Goal: Task Accomplishment & Management: Use online tool/utility

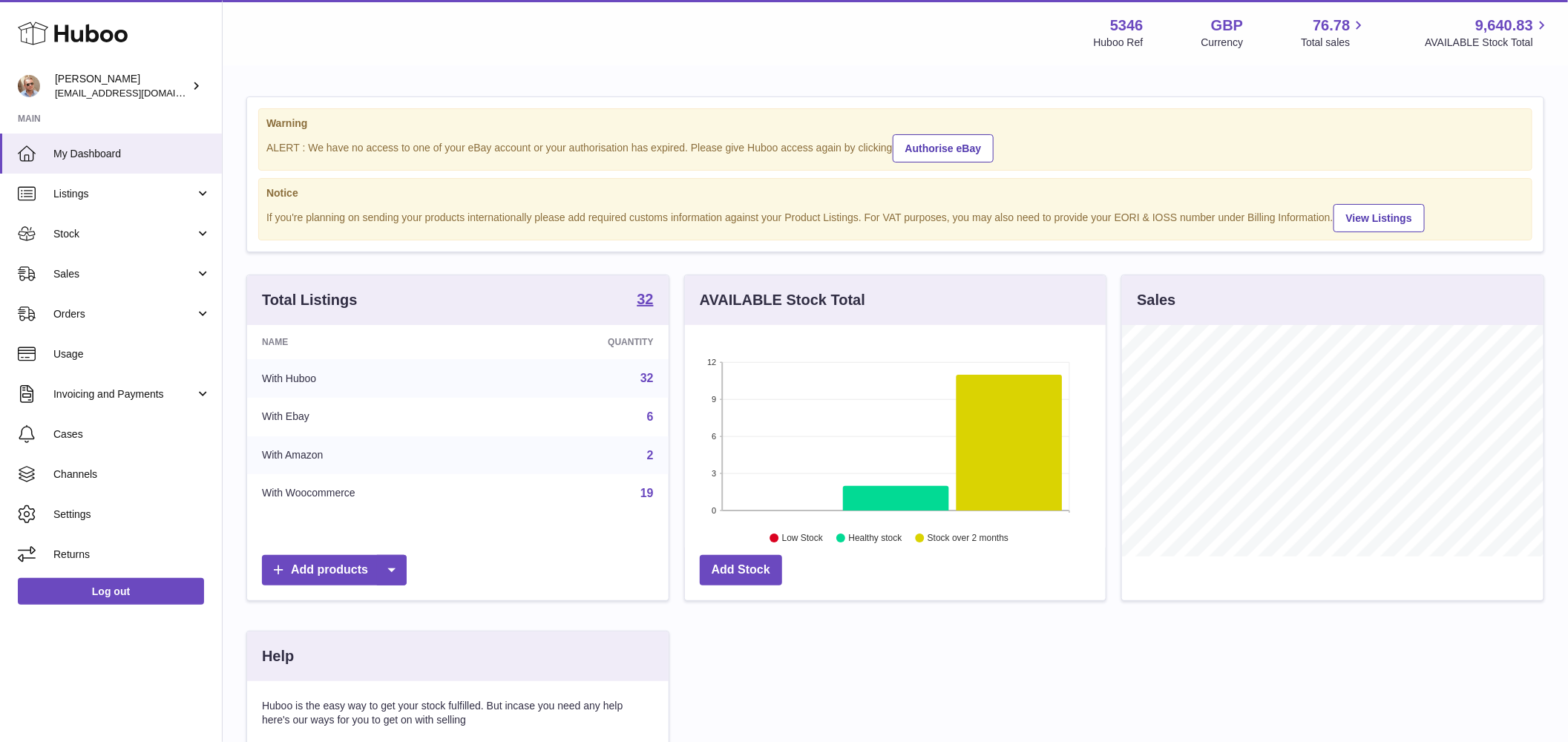
scroll to position [231, 421]
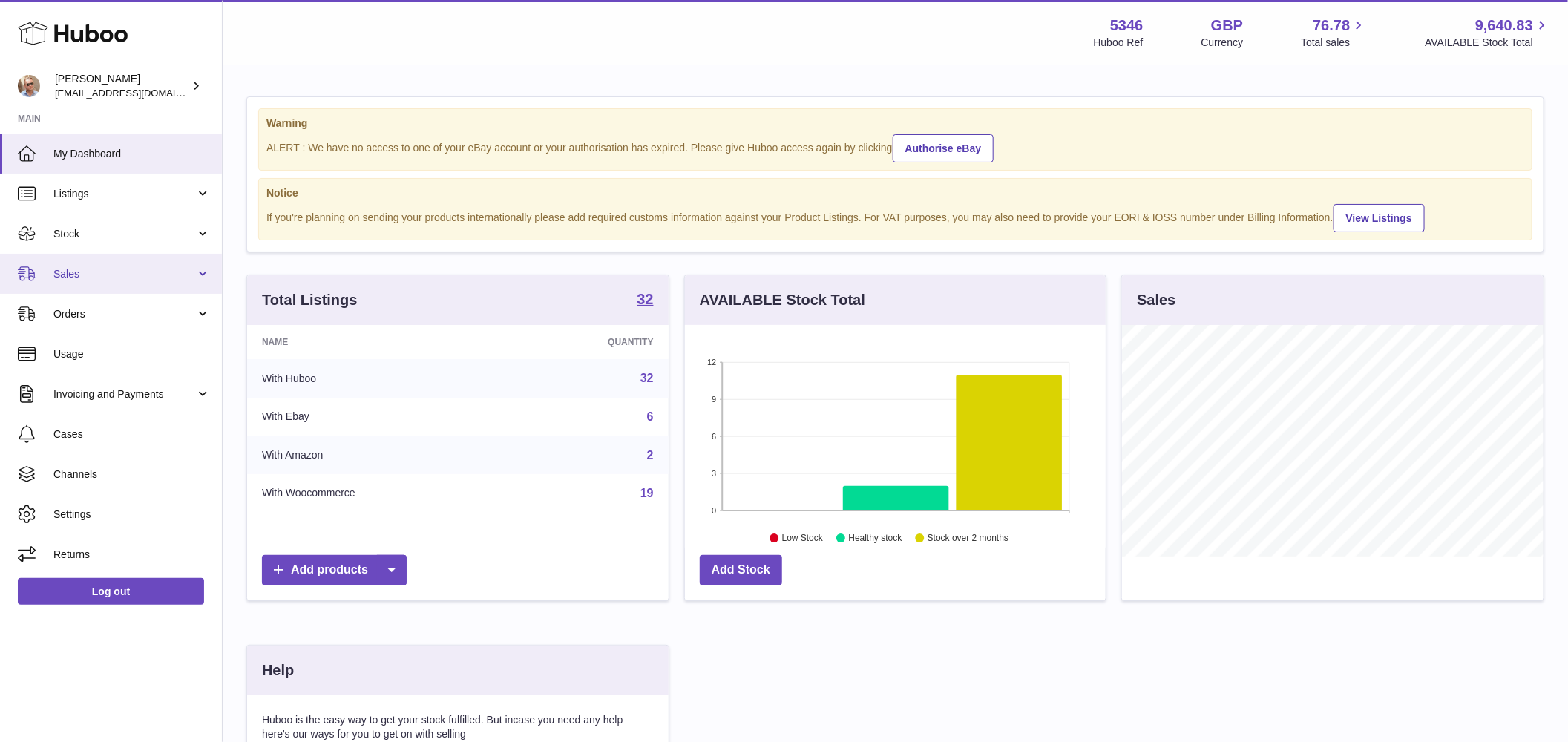
click at [97, 277] on span "Sales" at bounding box center [124, 274] width 142 height 14
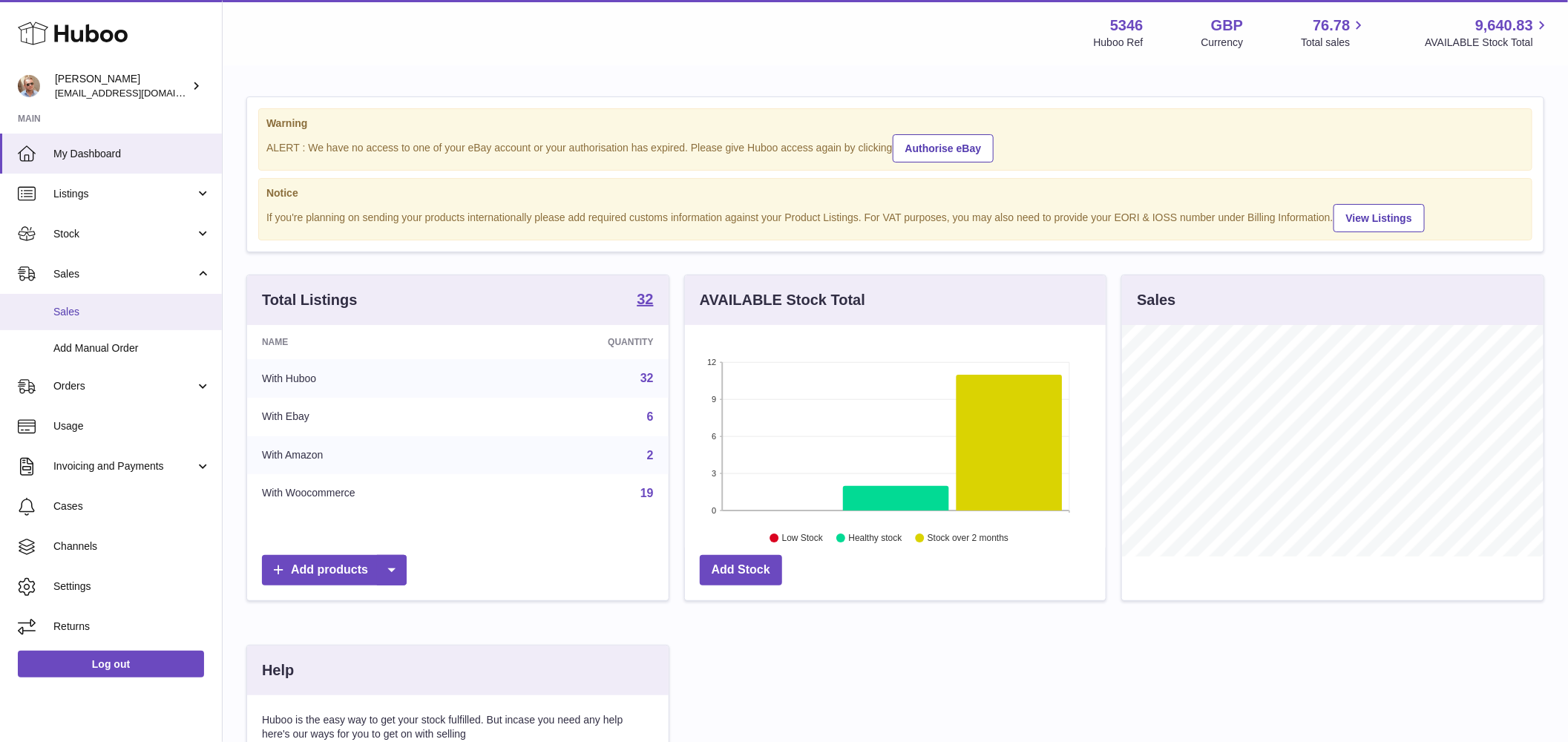
click at [96, 307] on span "Sales" at bounding box center [132, 312] width 158 height 14
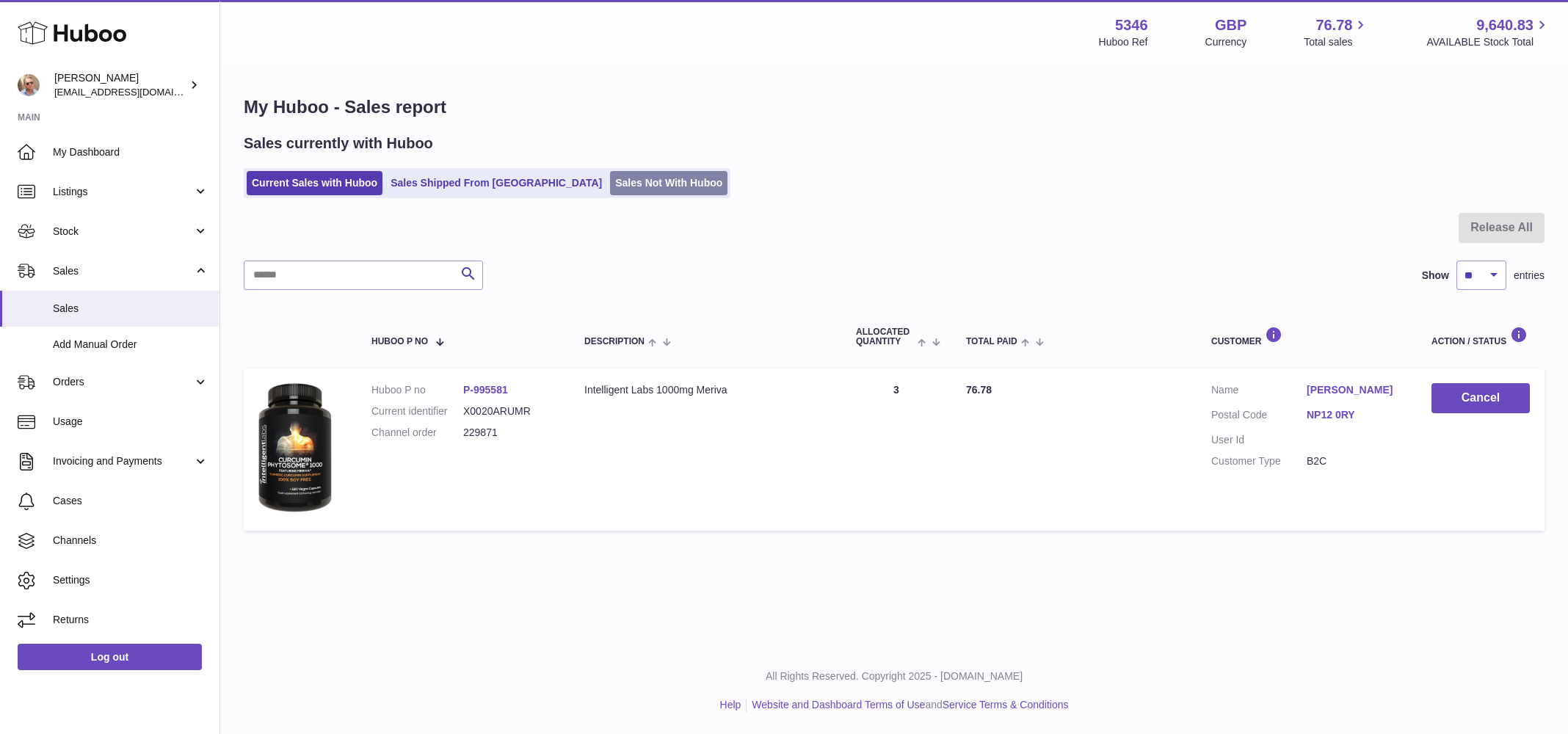
click at [610, 178] on link "Sales Not With Huboo" at bounding box center [669, 183] width 118 height 24
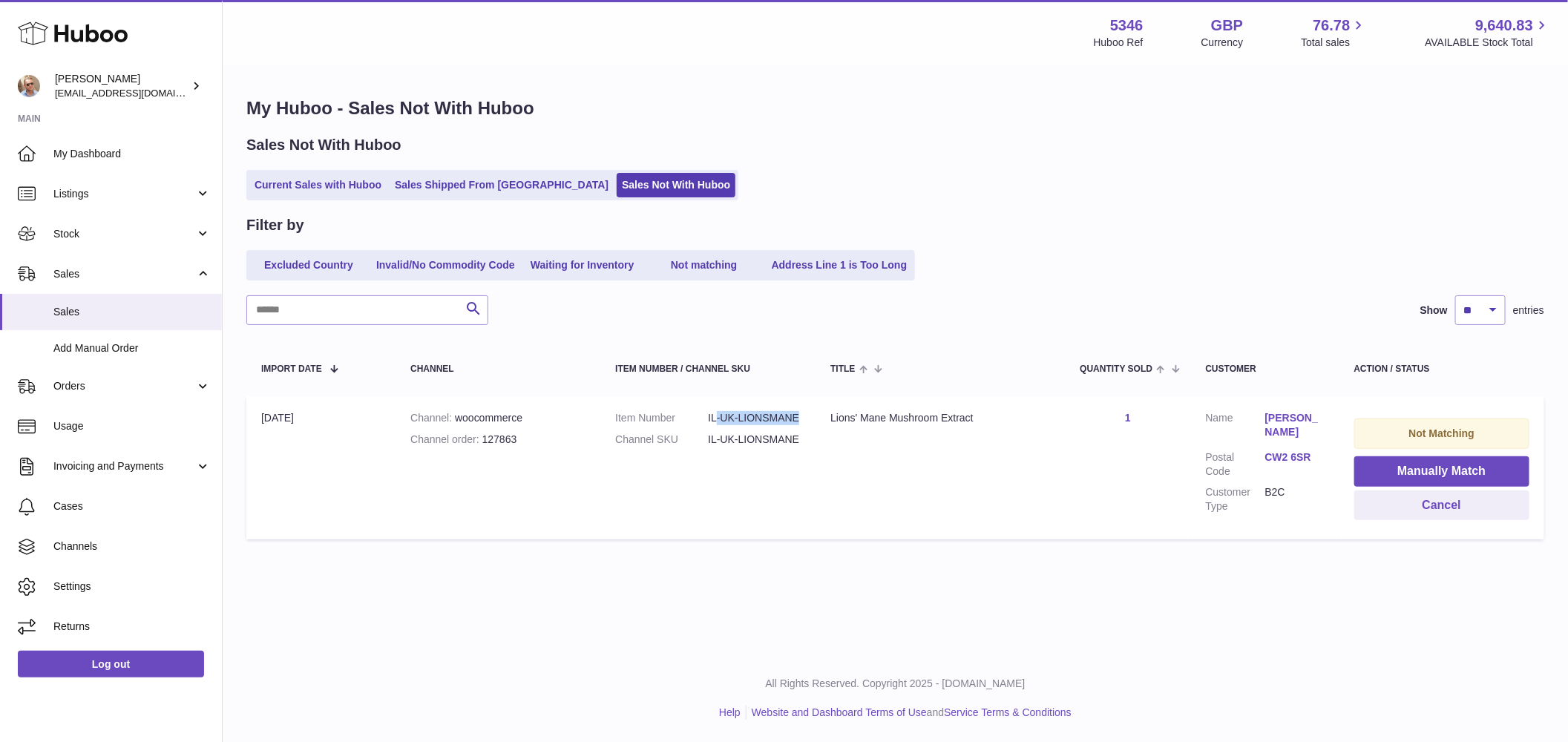
drag, startPoint x: 716, startPoint y: 419, endPoint x: 797, endPoint y: 417, distance: 81.0
click at [797, 417] on dd "IL-UK-LIONSMANE" at bounding box center [754, 418] width 93 height 14
click at [765, 386] on th "Item Number / Channel SKU" at bounding box center [708, 367] width 215 height 41
drag, startPoint x: 712, startPoint y: 418, endPoint x: 805, endPoint y: 426, distance: 93.3
click at [805, 426] on dl "Item Number IL-UK-LIONSMANE Channel SKU IL-UK-LIONSMANE" at bounding box center [716, 432] width 186 height 43
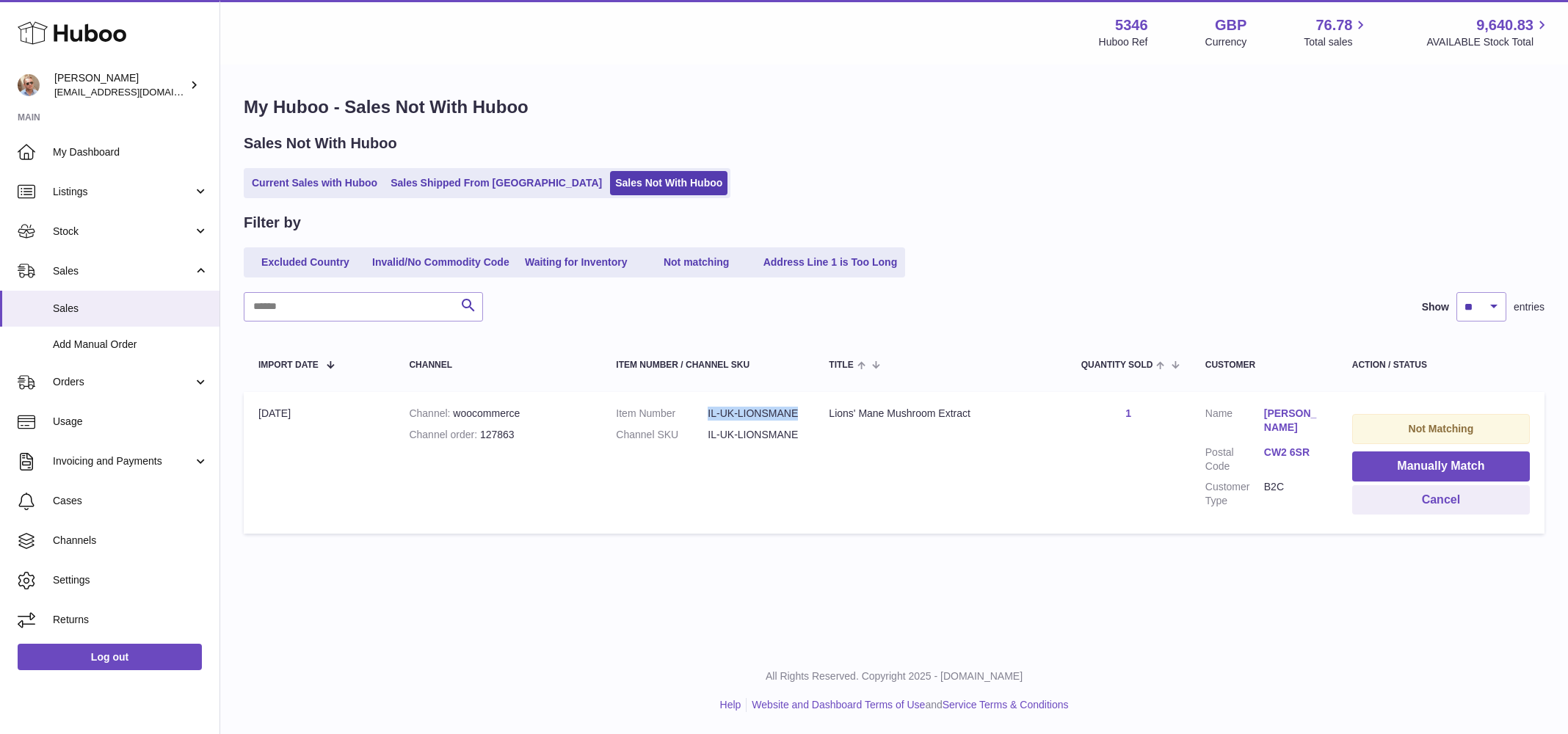
copy dl "IL-UK-LIONSMANE"
click at [1462, 482] on td "Not Matching Manually Match Cancel" at bounding box center [1441, 463] width 207 height 142
click at [1460, 463] on button "Manually Match" at bounding box center [1441, 466] width 178 height 30
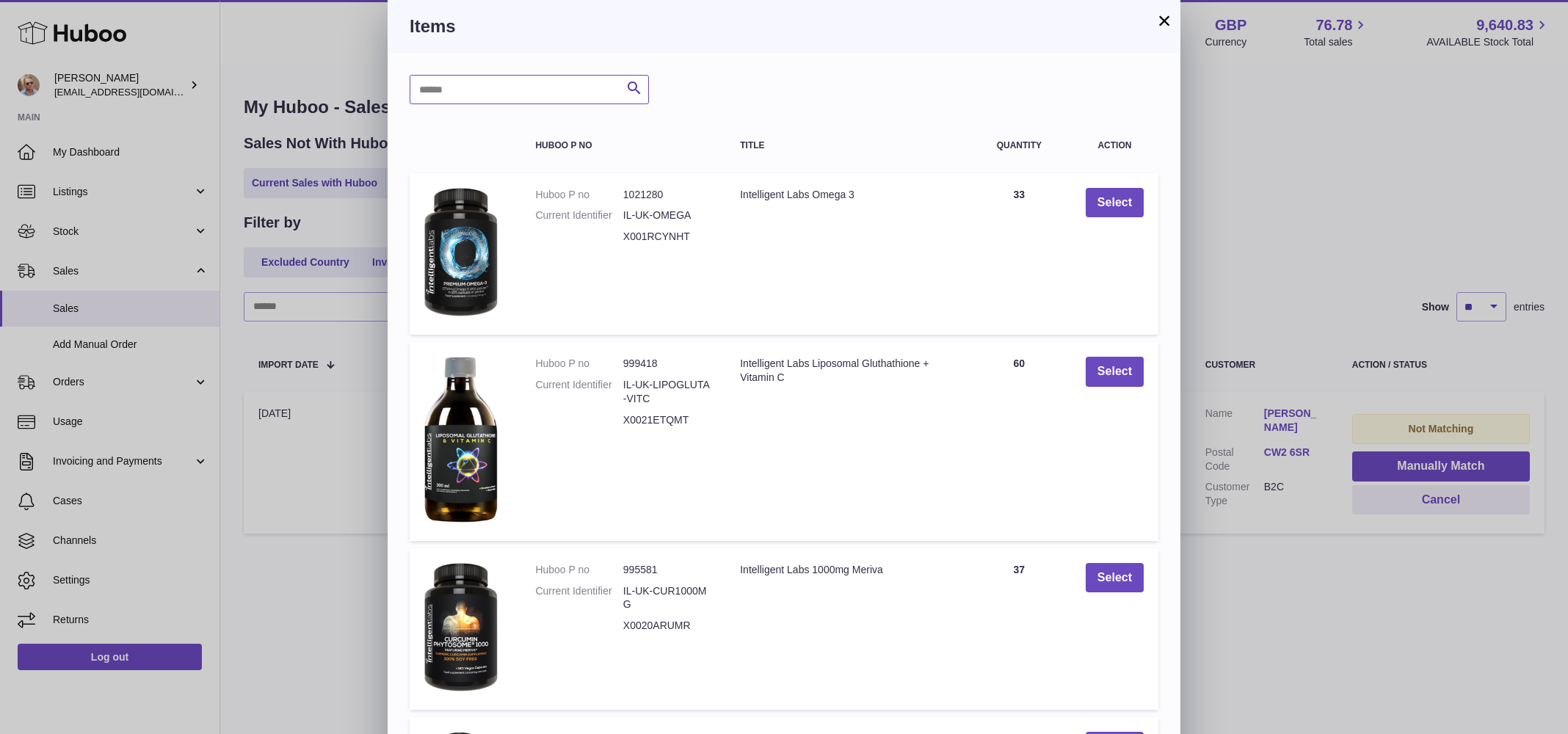
click at [507, 94] on input "text" at bounding box center [529, 89] width 239 height 29
paste input "**********"
type input "**********"
click at [634, 87] on icon "submit" at bounding box center [634, 88] width 17 height 18
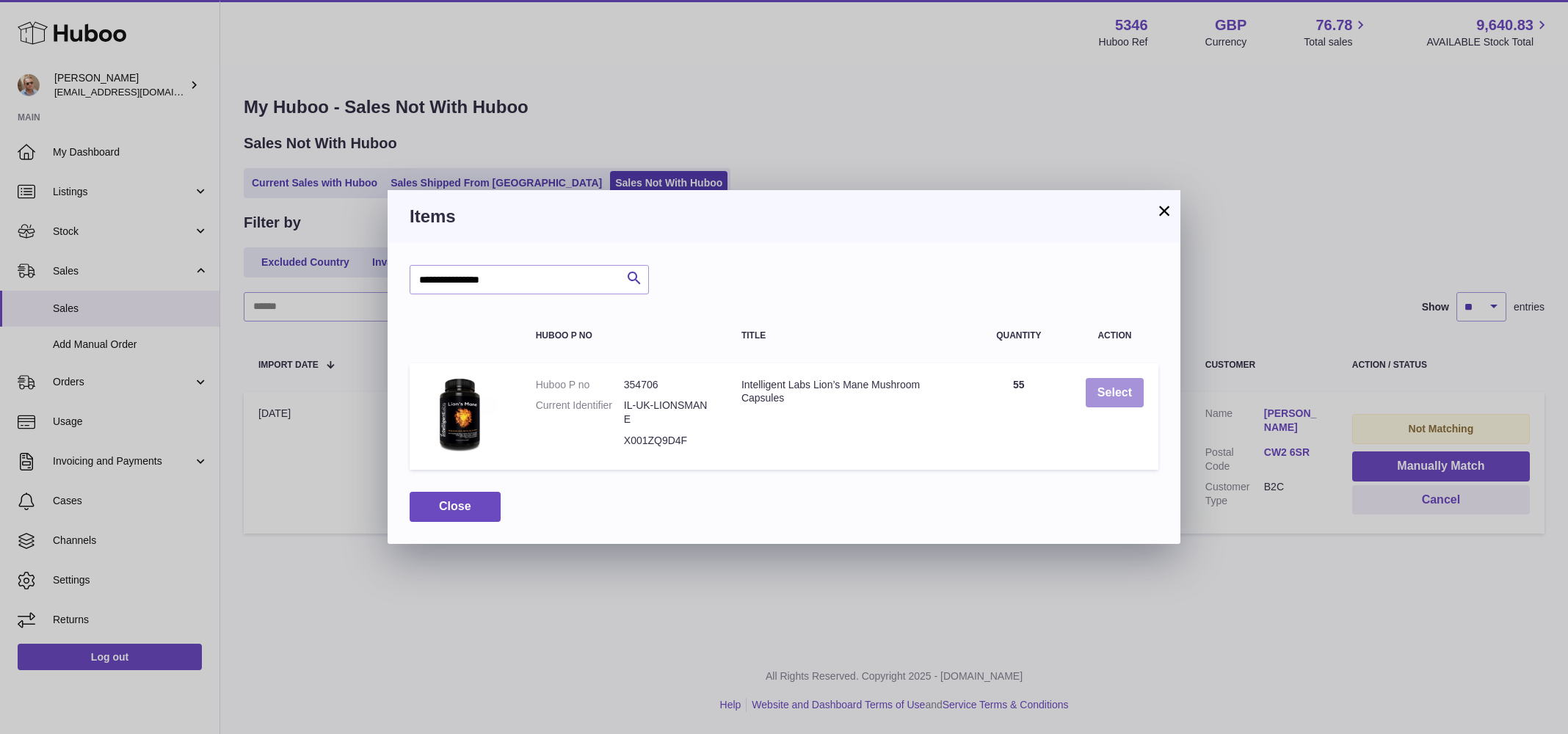
click at [1122, 378] on button "Select" at bounding box center [1114, 393] width 58 height 30
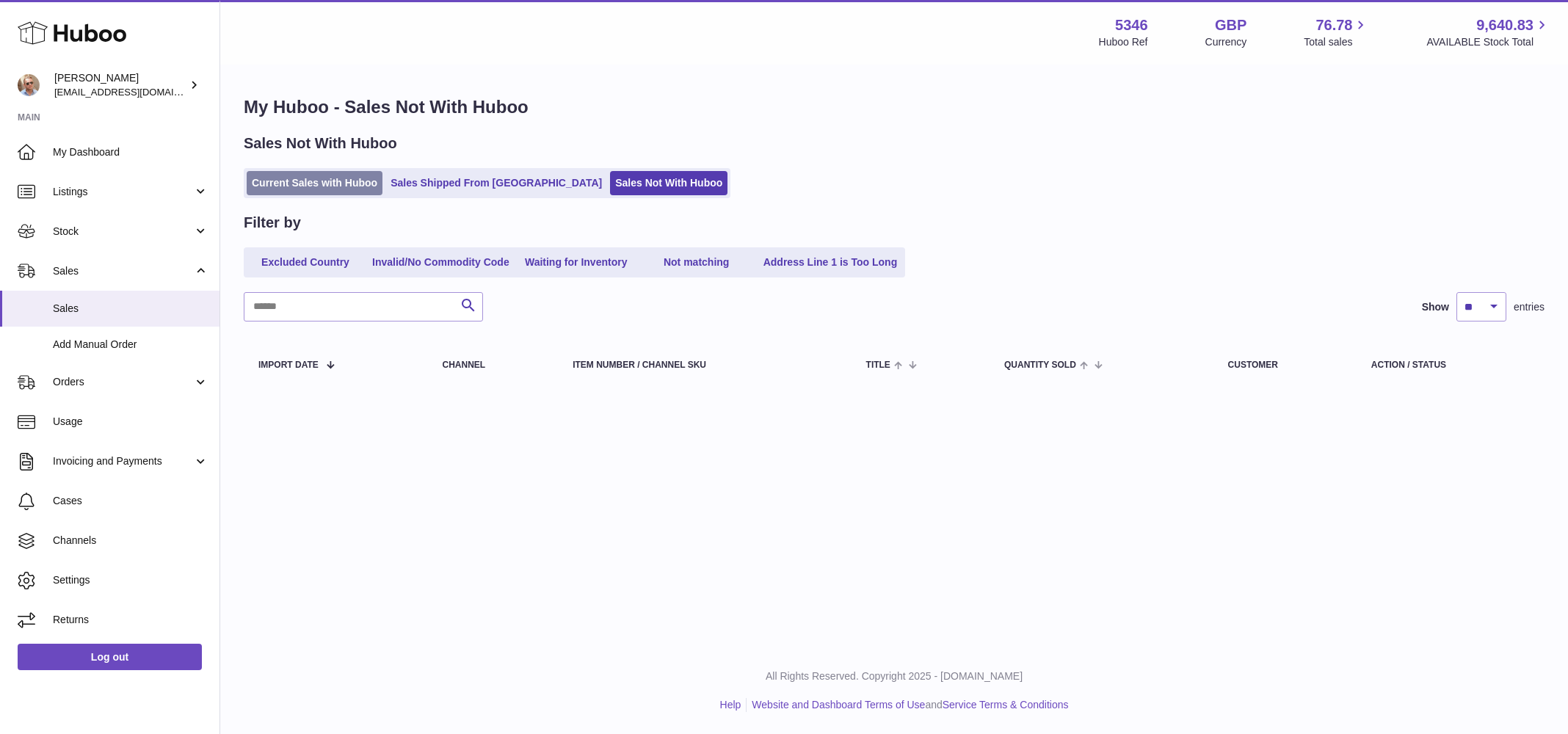
click at [306, 190] on link "Current Sales with Huboo" at bounding box center [314, 183] width 136 height 24
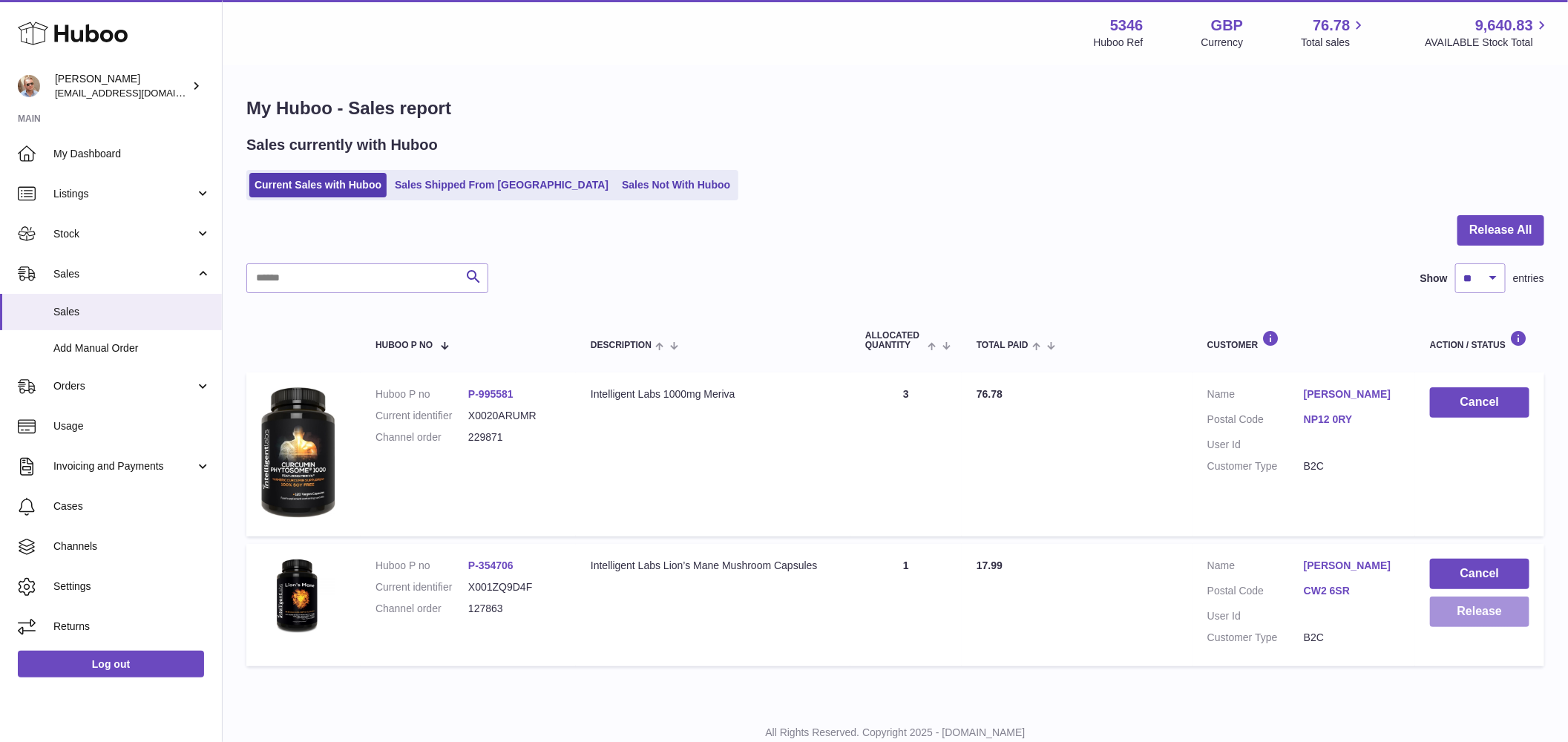
click at [1471, 615] on button "Release" at bounding box center [1480, 611] width 100 height 31
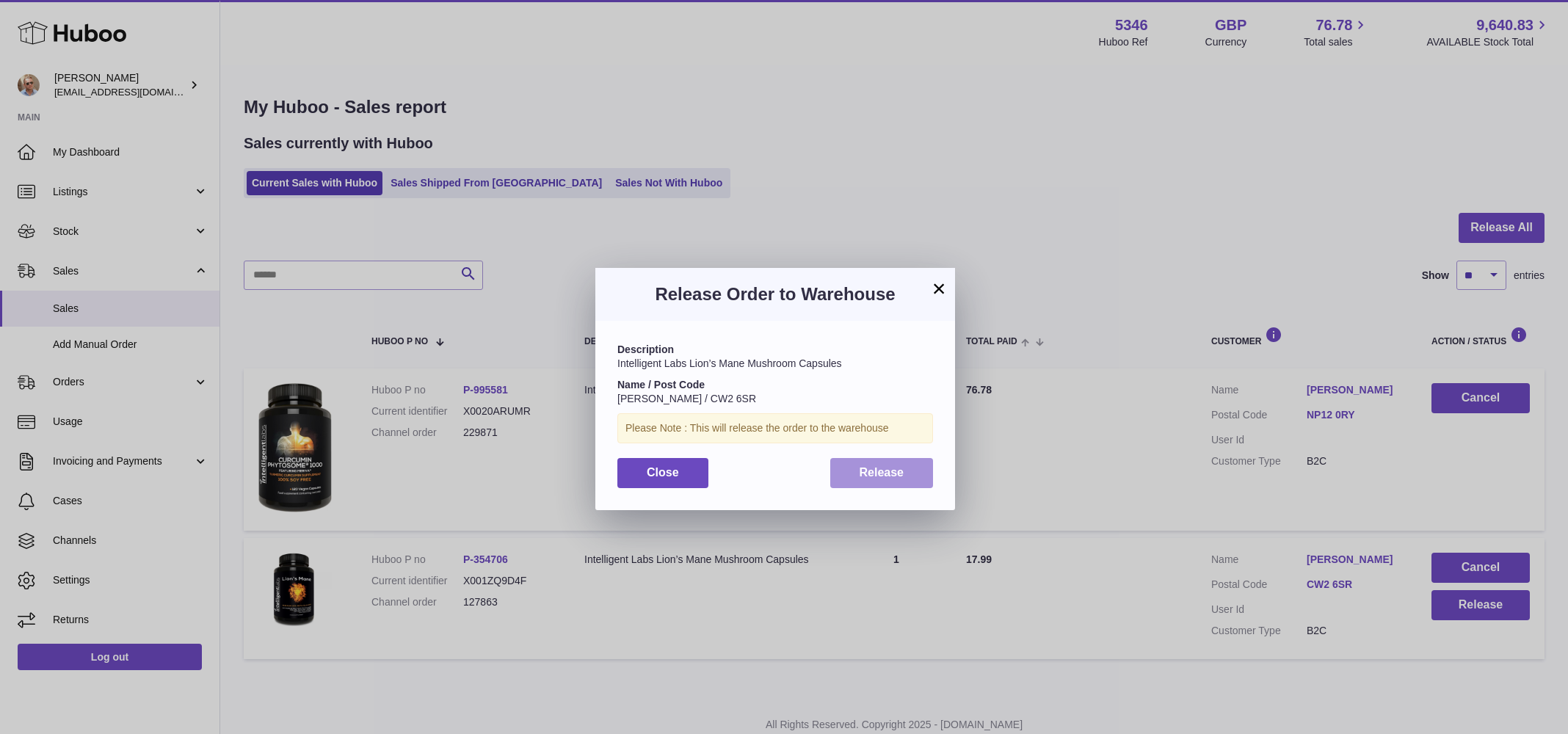
click at [882, 479] on button "Release" at bounding box center [881, 473] width 103 height 30
